Goal: Task Accomplishment & Management: Use online tool/utility

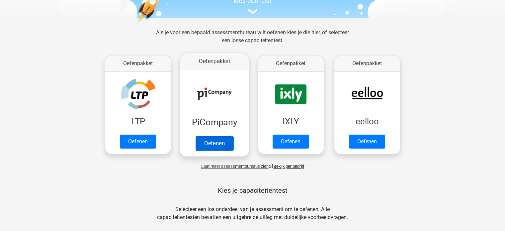
scroll to position [66, 0]
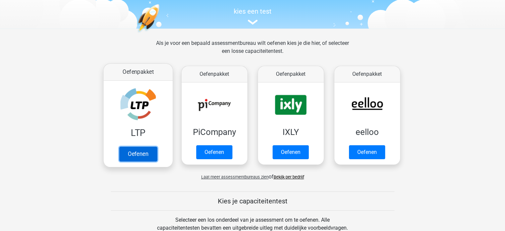
click at [129, 155] on link "Oefenen" at bounding box center [138, 153] width 38 height 15
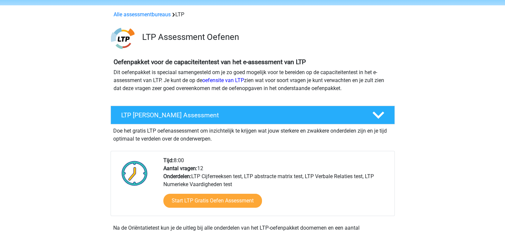
scroll to position [33, 0]
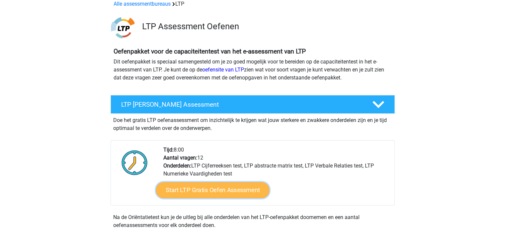
click at [218, 191] on link "Start LTP Gratis Oefen Assessment" at bounding box center [212, 190] width 113 height 16
click at [208, 191] on link "Start LTP Gratis Oefen Assessment" at bounding box center [212, 190] width 113 height 16
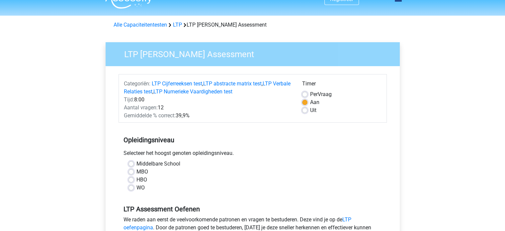
scroll to position [33, 0]
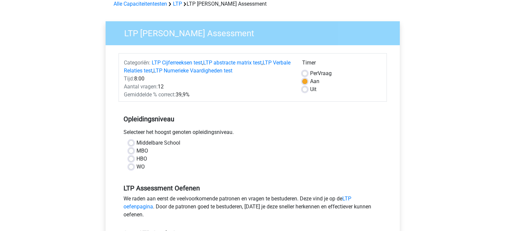
click at [136, 142] on label "Middelbare School" at bounding box center [158, 143] width 44 height 8
click at [130, 142] on input "Middelbare School" at bounding box center [130, 142] width 5 height 7
radio input "true"
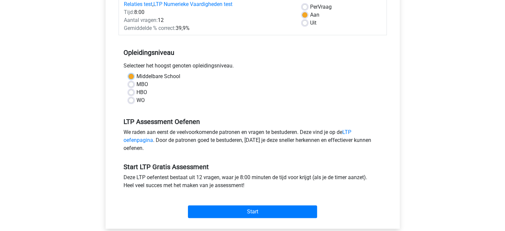
scroll to position [166, 0]
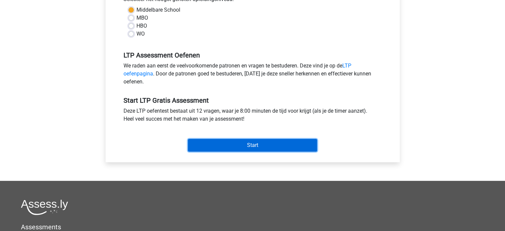
click at [234, 146] on input "Start" at bounding box center [252, 145] width 129 height 13
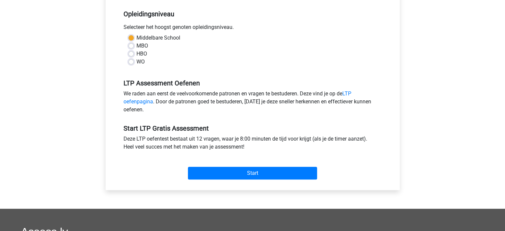
scroll to position [100, 0]
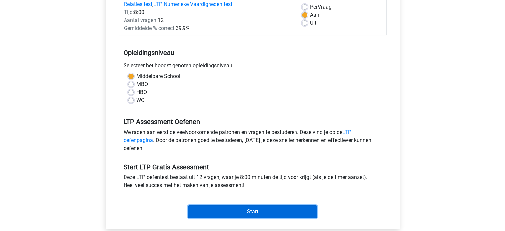
click at [290, 212] on input "Start" at bounding box center [252, 211] width 129 height 13
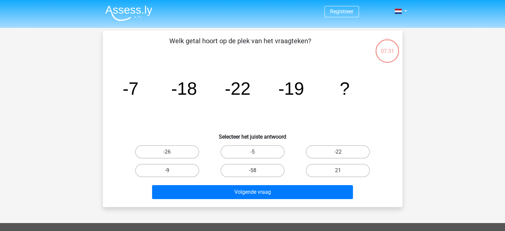
click at [340, 153] on input "-22" at bounding box center [340, 154] width 4 height 4
radio input "true"
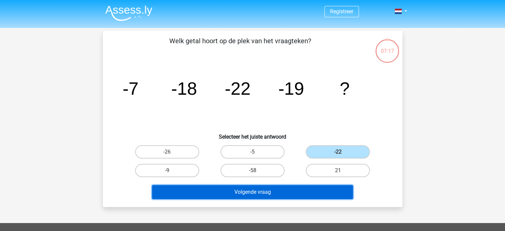
click at [287, 187] on button "Volgende vraag" at bounding box center [252, 192] width 201 height 14
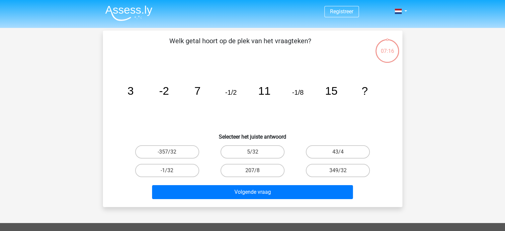
scroll to position [31, 0]
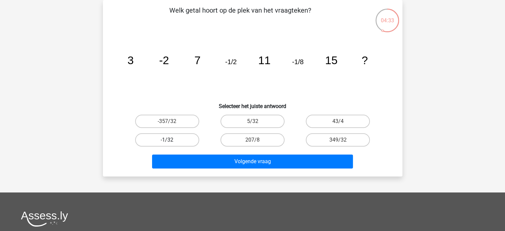
click at [185, 139] on label "-1/32" at bounding box center [167, 139] width 64 height 13
click at [171, 140] on input "-1/32" at bounding box center [169, 142] width 4 height 4
radio input "true"
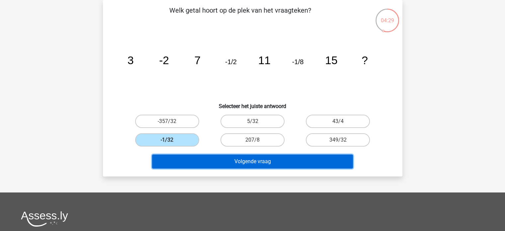
click at [233, 162] on button "Volgende vraag" at bounding box center [252, 161] width 201 height 14
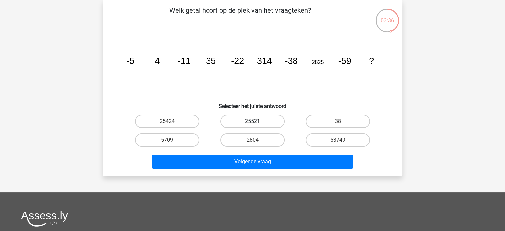
click at [261, 123] on label "25521" at bounding box center [252, 120] width 64 height 13
click at [256, 123] on input "25521" at bounding box center [254, 123] width 4 height 4
radio input "true"
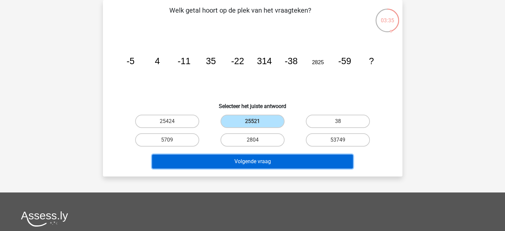
click at [284, 157] on button "Volgende vraag" at bounding box center [252, 161] width 201 height 14
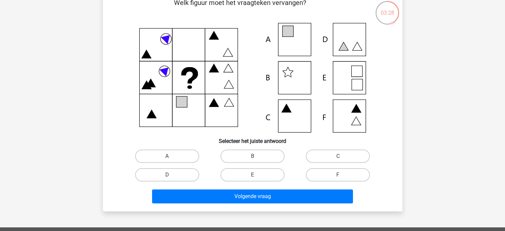
scroll to position [0, 0]
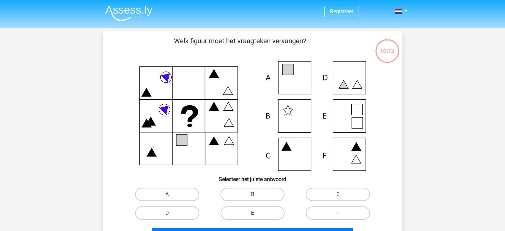
scroll to position [33, 0]
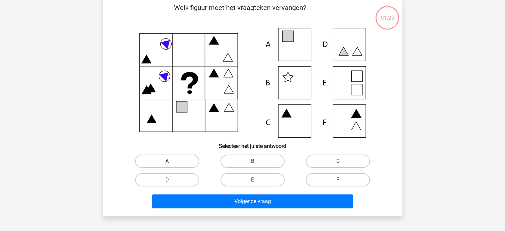
click at [307, 49] on icon at bounding box center [252, 82] width 267 height 109
click at [163, 163] on label "A" at bounding box center [167, 160] width 64 height 13
click at [167, 163] on input "A" at bounding box center [169, 163] width 4 height 4
radio input "true"
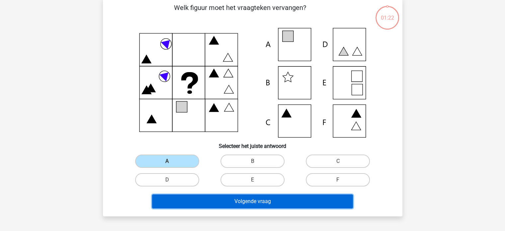
click at [234, 204] on button "Volgende vraag" at bounding box center [252, 201] width 201 height 14
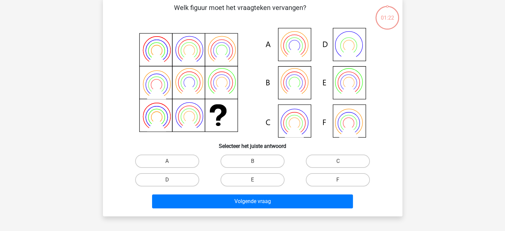
scroll to position [31, 0]
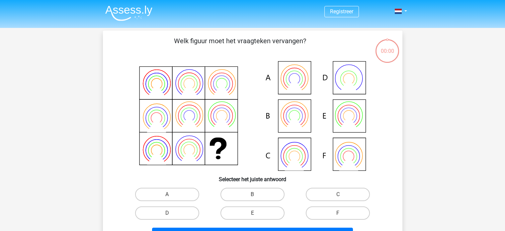
scroll to position [31, 0]
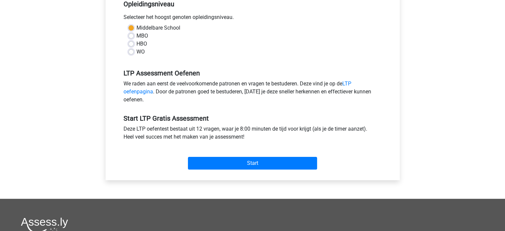
scroll to position [199, 0]
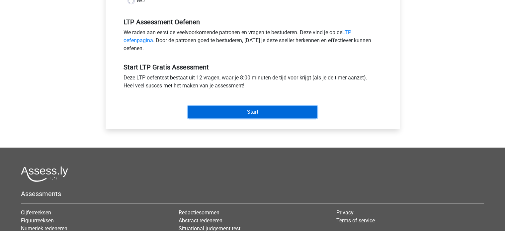
click at [237, 112] on input "Start" at bounding box center [252, 111] width 129 height 13
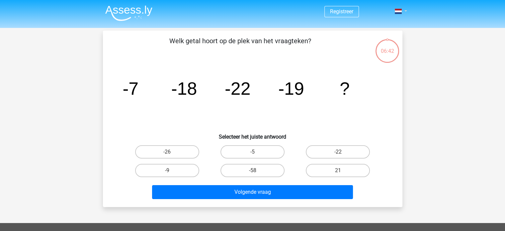
click at [405, 10] on link at bounding box center [398, 11] width 13 height 8
click at [449, 131] on div "Registreer" at bounding box center [252, 199] width 505 height 398
